Goal: Check status: Check status

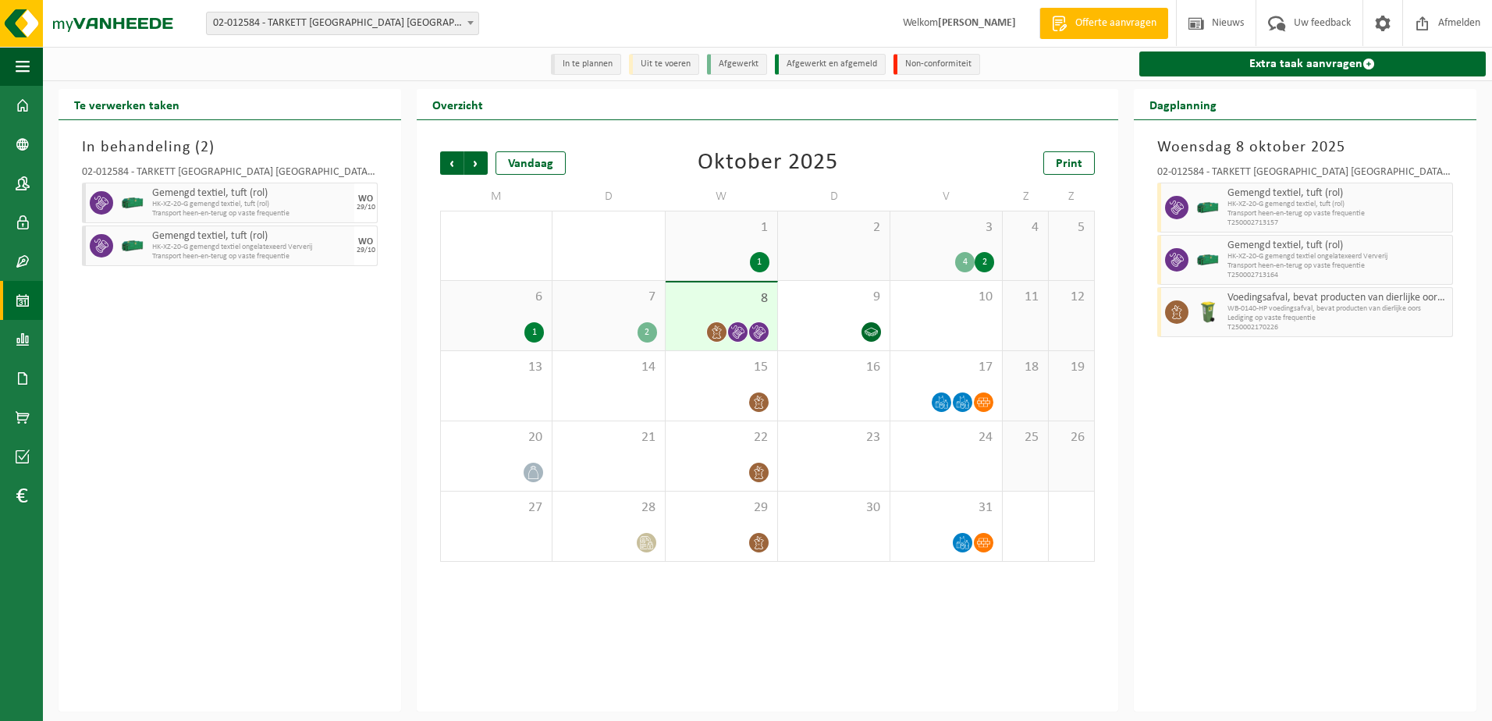
click at [1250, 462] on div "[DATE] 02-012584 - TARKETT [GEOGRAPHIC_DATA] NV - [GEOGRAPHIC_DATA] Gemengd tex…" at bounding box center [1305, 415] width 343 height 591
click at [457, 163] on span "Vorige" at bounding box center [451, 162] width 23 height 23
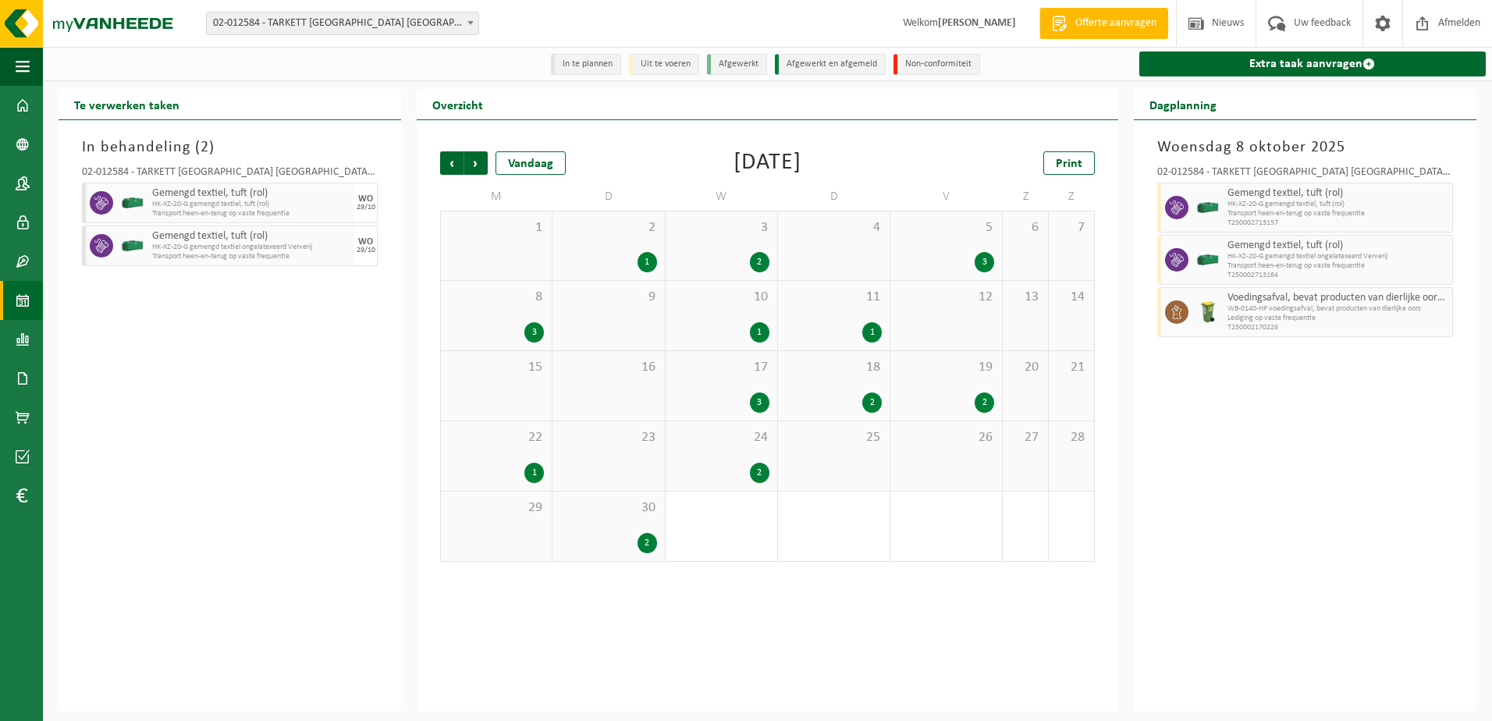
click at [719, 389] on div "17 3" at bounding box center [722, 385] width 112 height 69
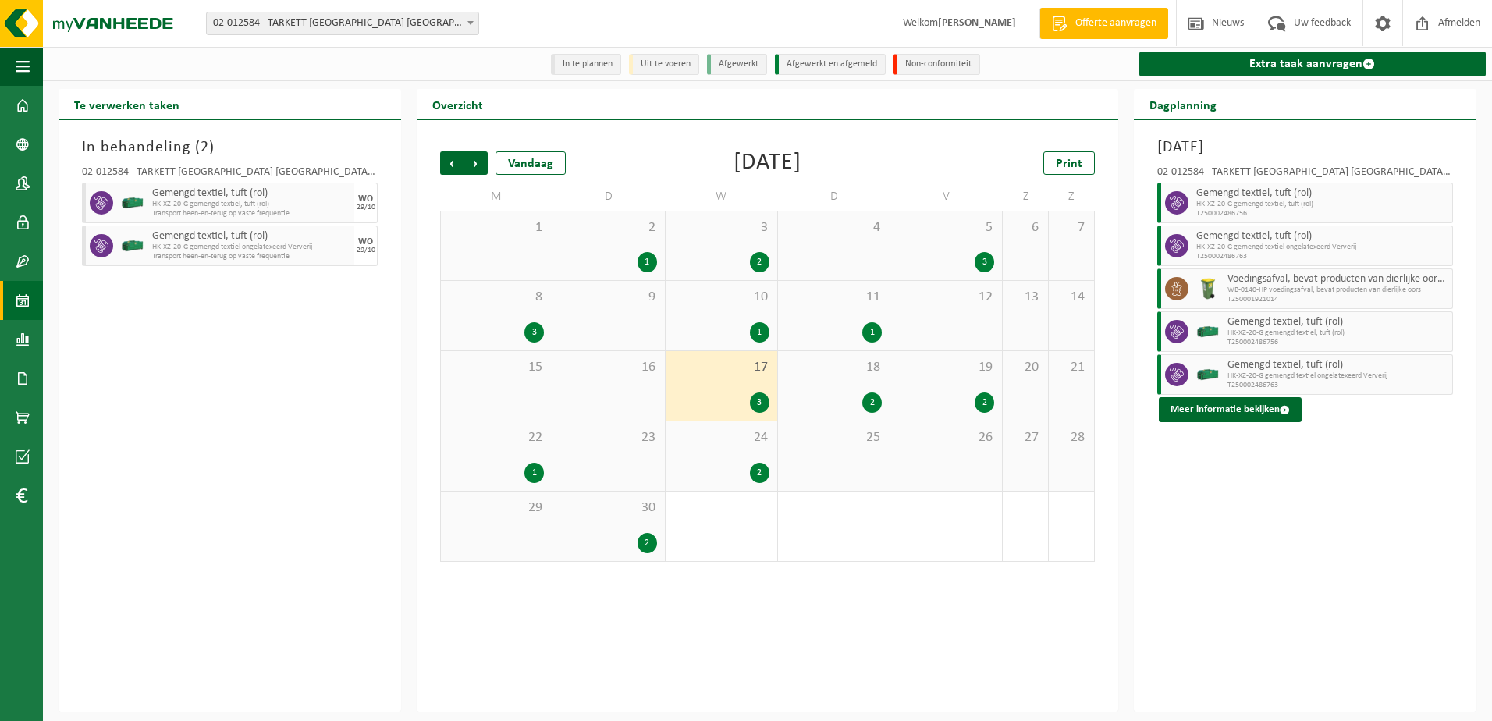
click at [717, 250] on div "3 2" at bounding box center [722, 245] width 112 height 69
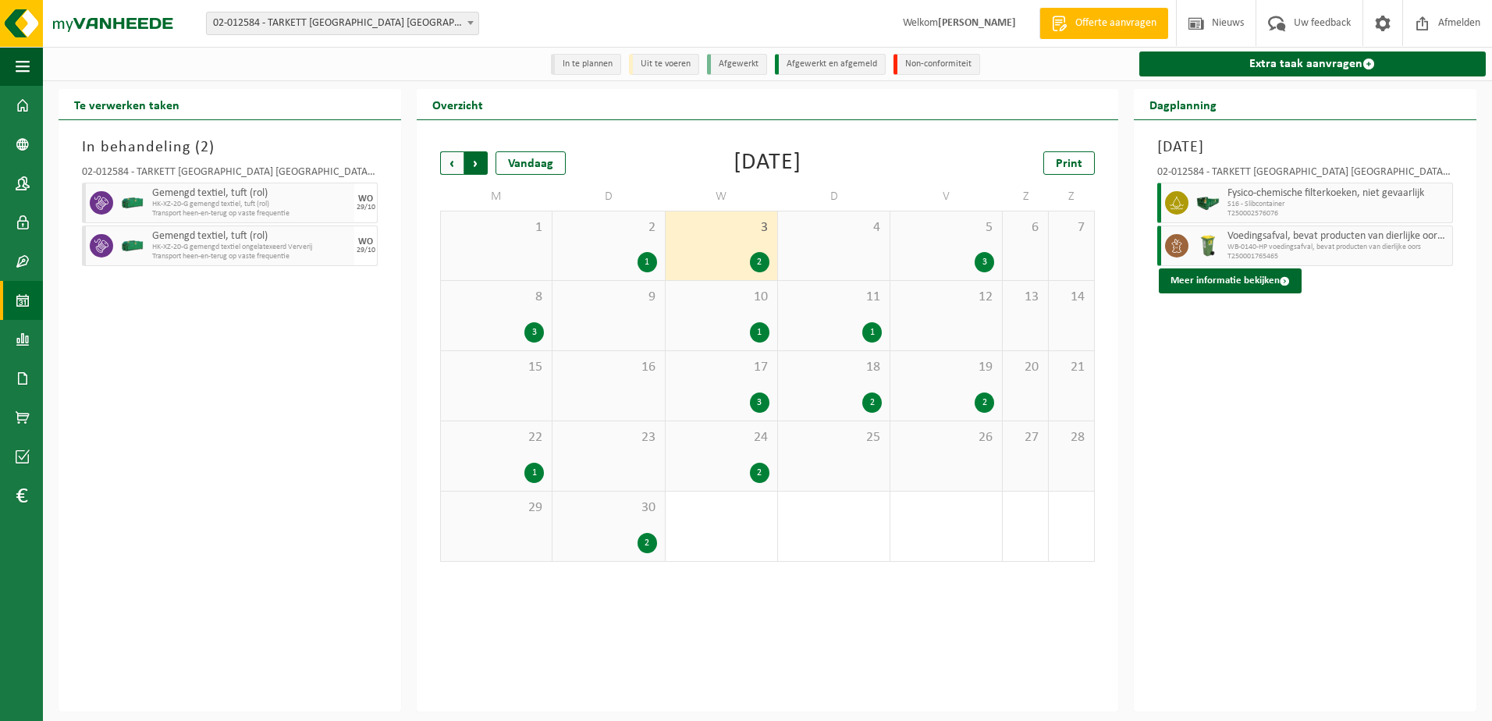
click at [451, 161] on span "Vorige" at bounding box center [451, 162] width 23 height 23
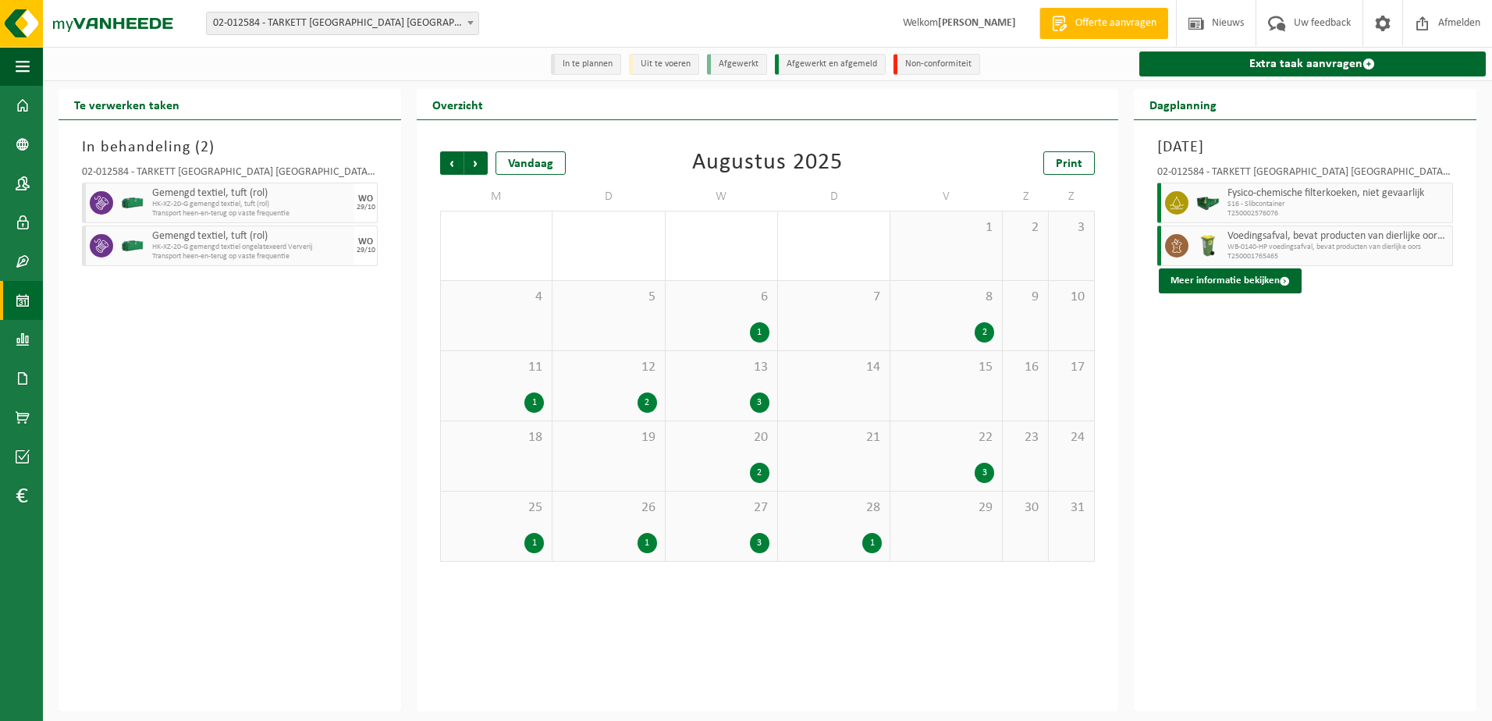
click at [713, 531] on div "27 3" at bounding box center [722, 526] width 112 height 69
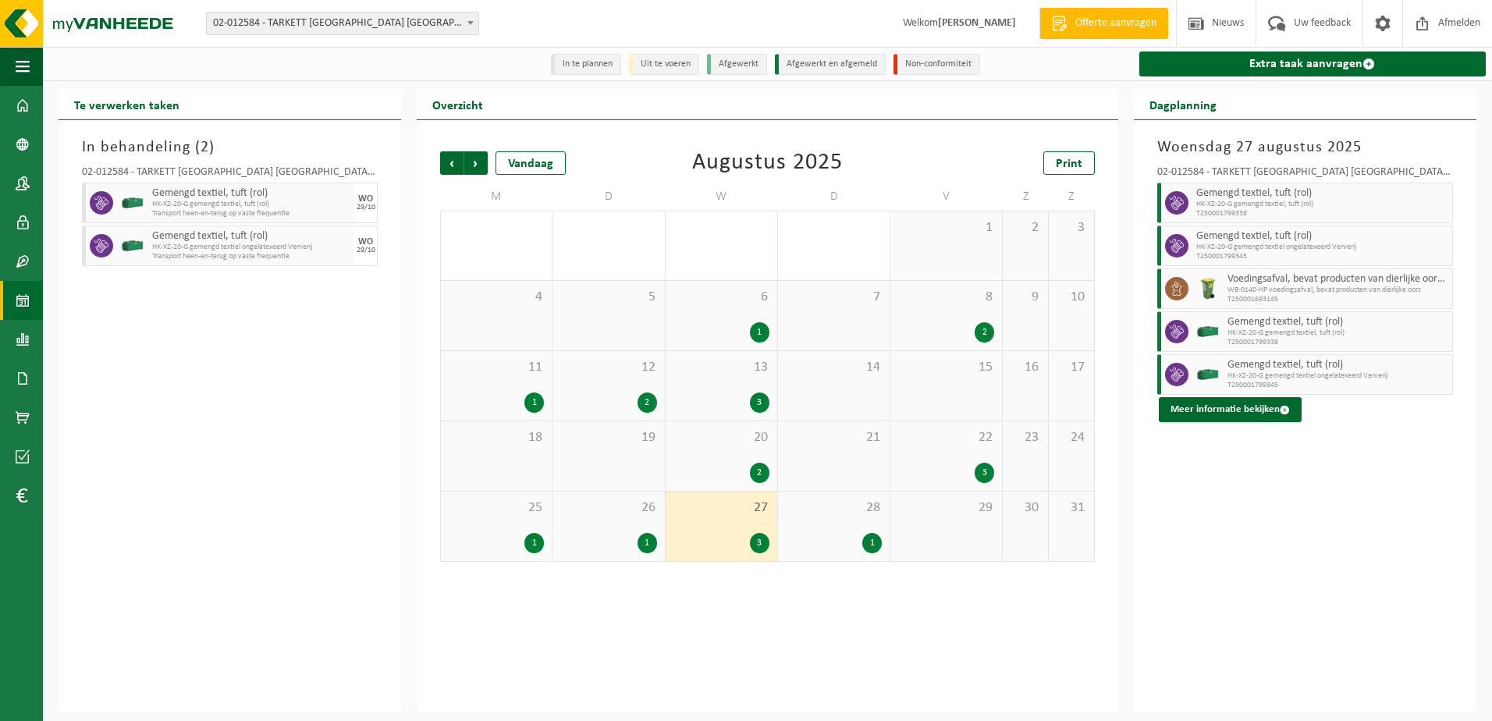
click at [296, 510] on div "In behandeling ( 2 ) 02-012584 - TARKETT [GEOGRAPHIC_DATA] NV - [GEOGRAPHIC_DAT…" at bounding box center [230, 415] width 343 height 591
click at [1277, 526] on div "[DATE] 02-012584 - TARKETT [GEOGRAPHIC_DATA] NV - [GEOGRAPHIC_DATA] Gemengd tex…" at bounding box center [1305, 415] width 343 height 591
click at [704, 446] on span "20" at bounding box center [721, 437] width 96 height 17
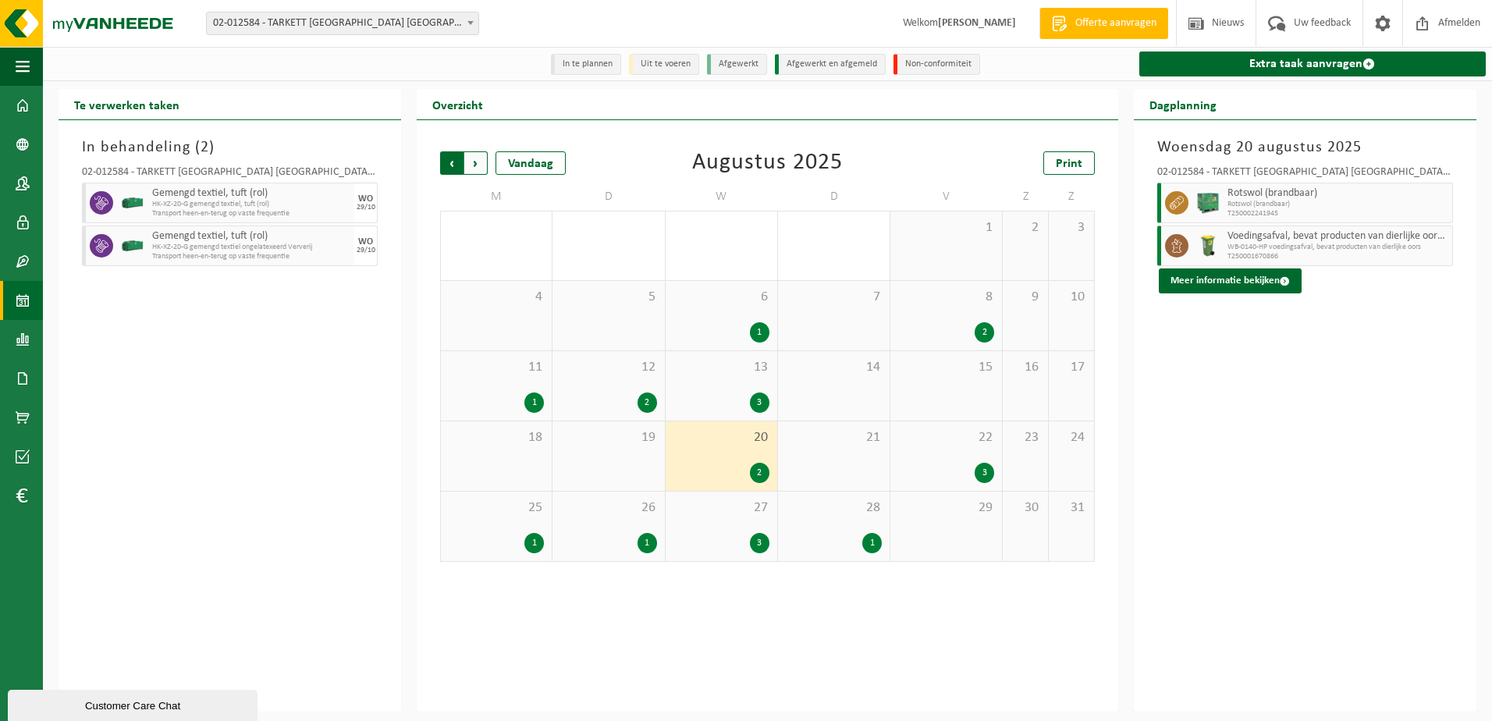
click at [467, 165] on span "Volgende" at bounding box center [475, 162] width 23 height 23
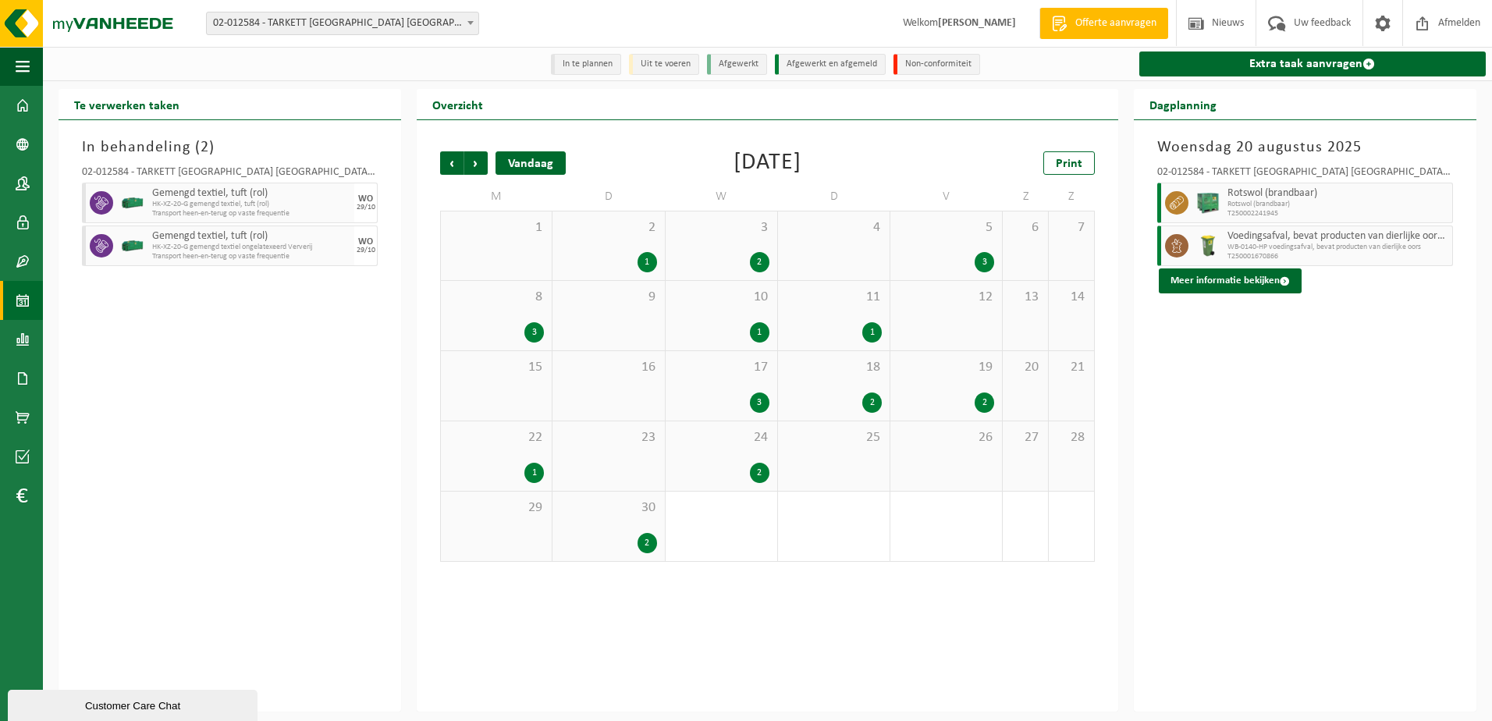
click at [540, 163] on div "Vandaag" at bounding box center [530, 162] width 70 height 23
